Goal: Information Seeking & Learning: Learn about a topic

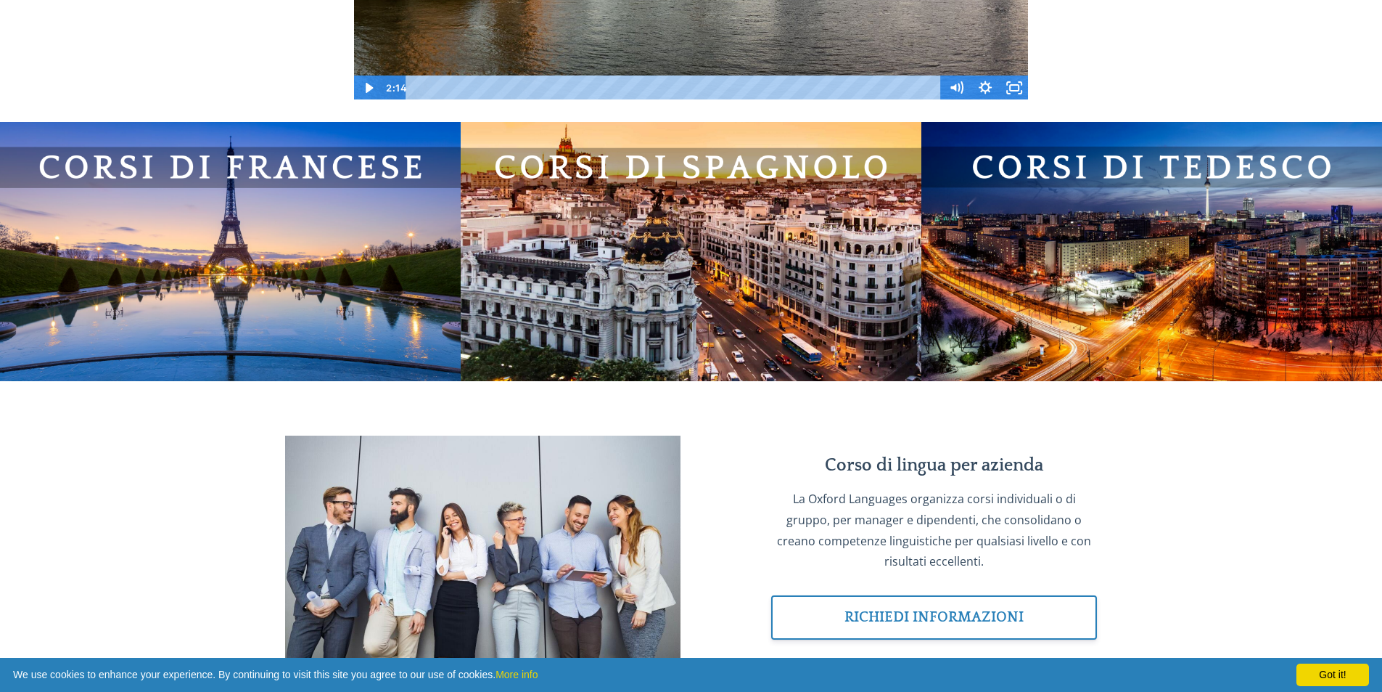
scroll to position [926, 0]
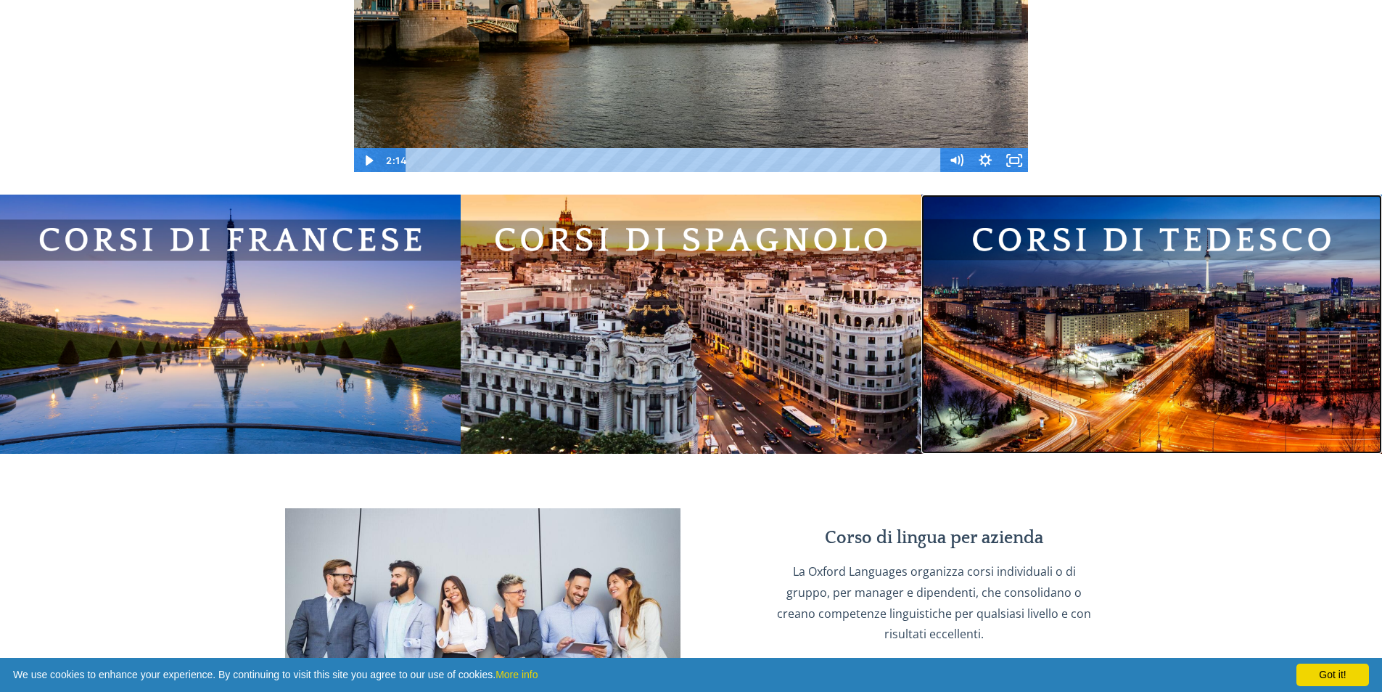
click at [1136, 261] on img at bounding box center [1152, 323] width 461 height 259
